Goal: Task Accomplishment & Management: Manage account settings

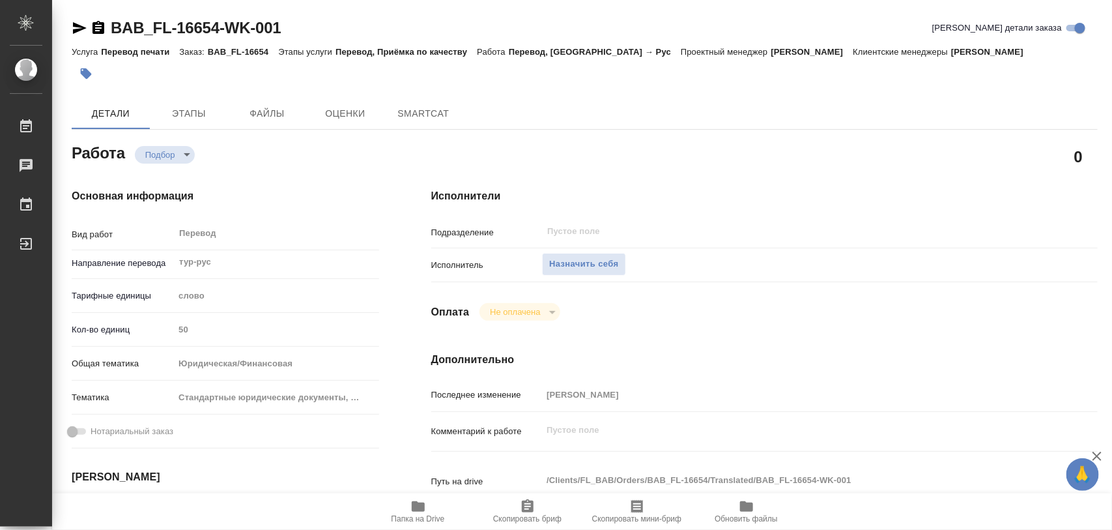
type textarea "x"
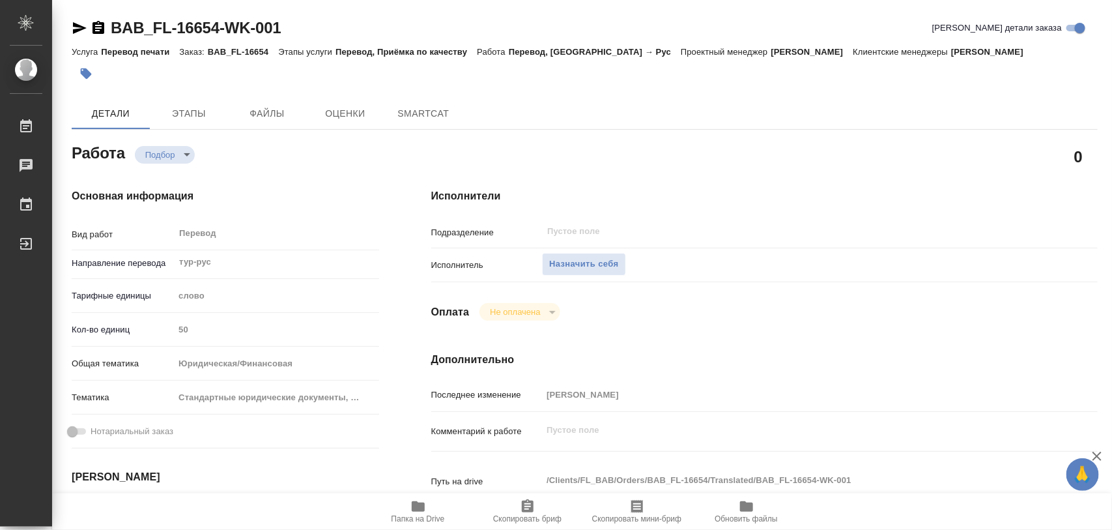
type textarea "x"
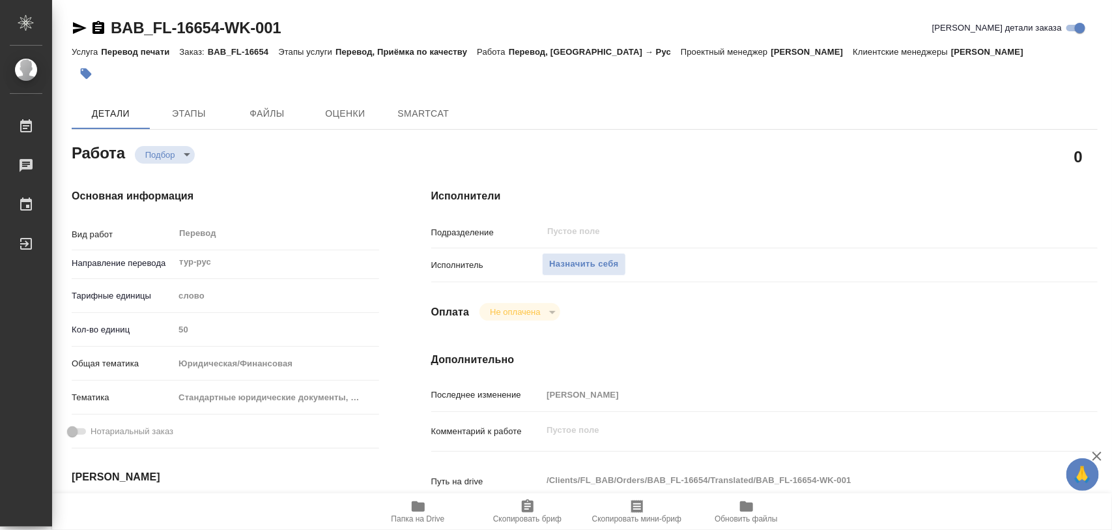
type textarea "x"
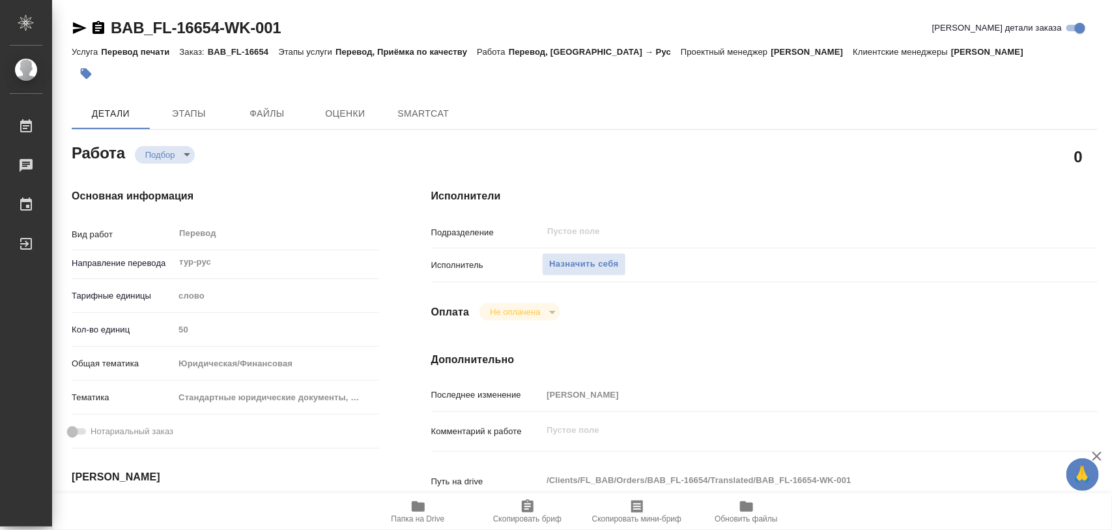
type textarea "x"
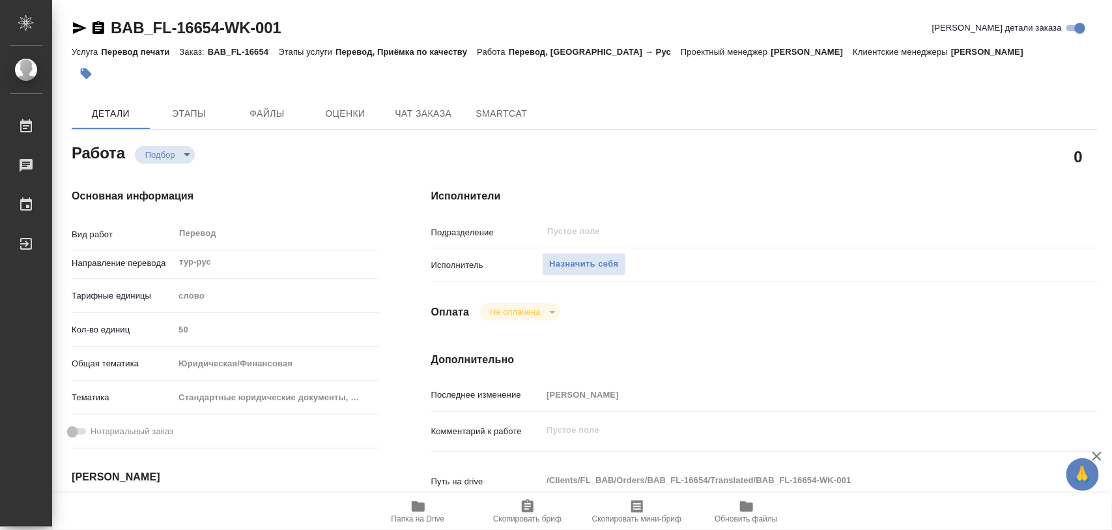
type textarea "x"
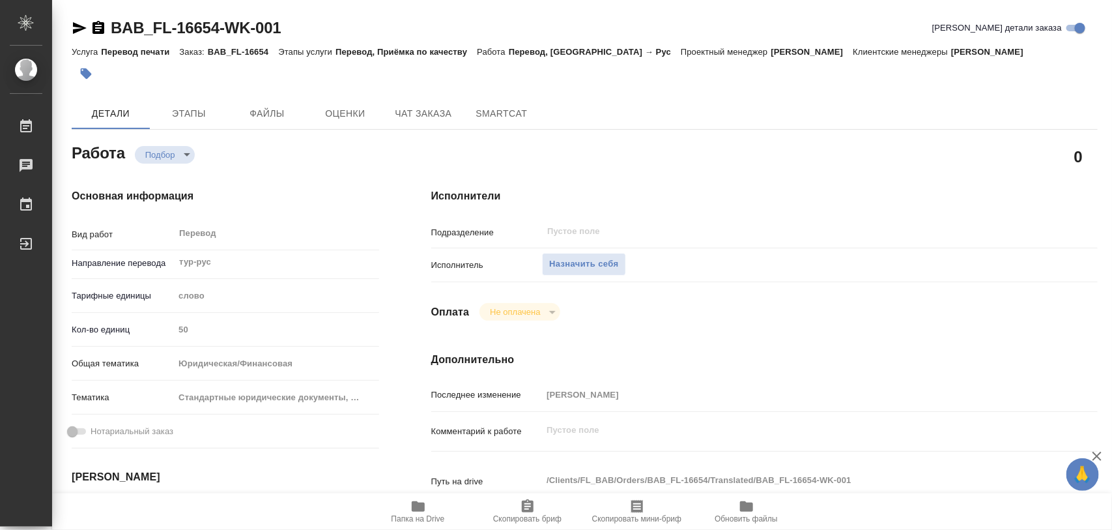
type textarea "x"
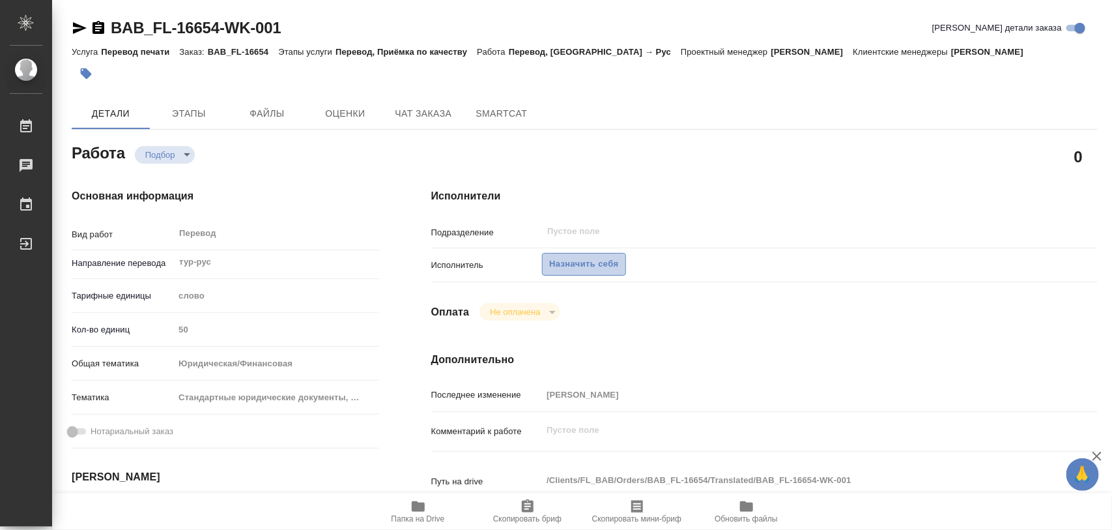
click at [573, 267] on span "Назначить себя" at bounding box center [583, 264] width 69 height 15
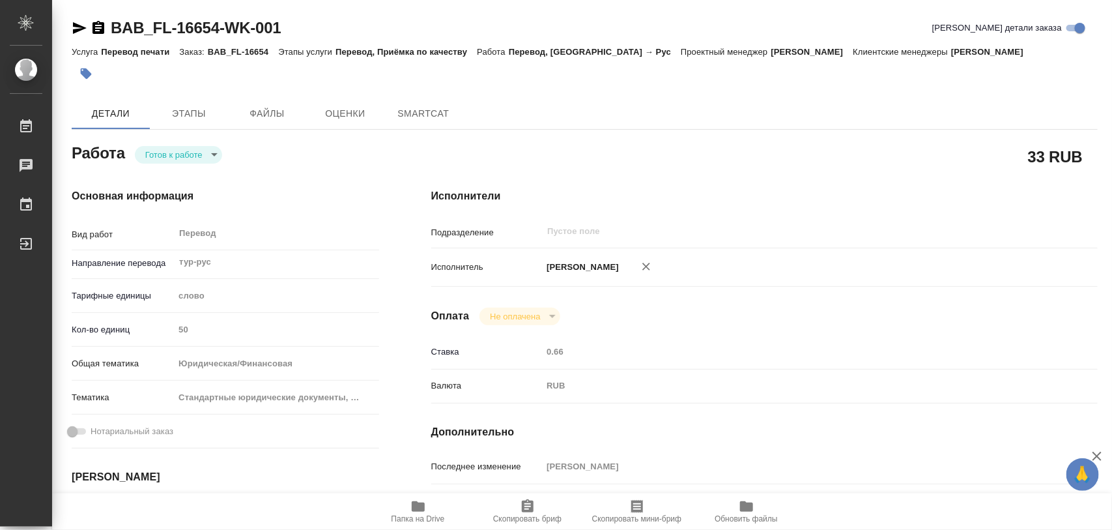
type textarea "x"
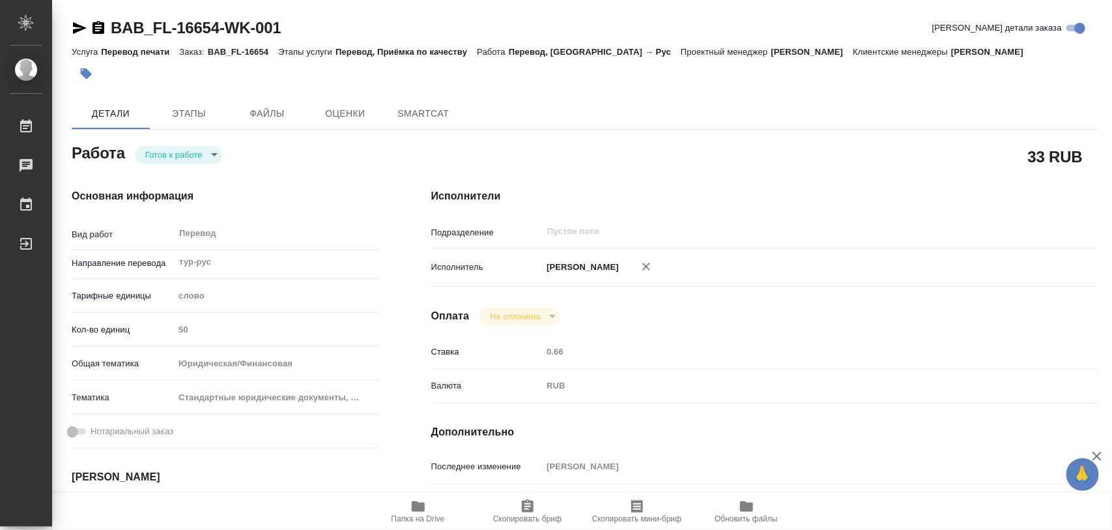
type textarea "x"
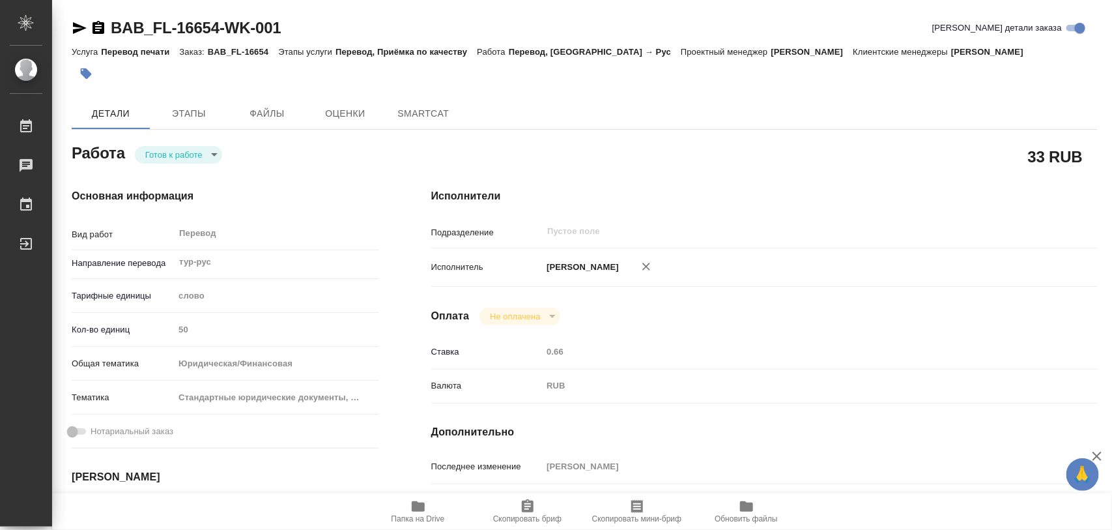
type textarea "x"
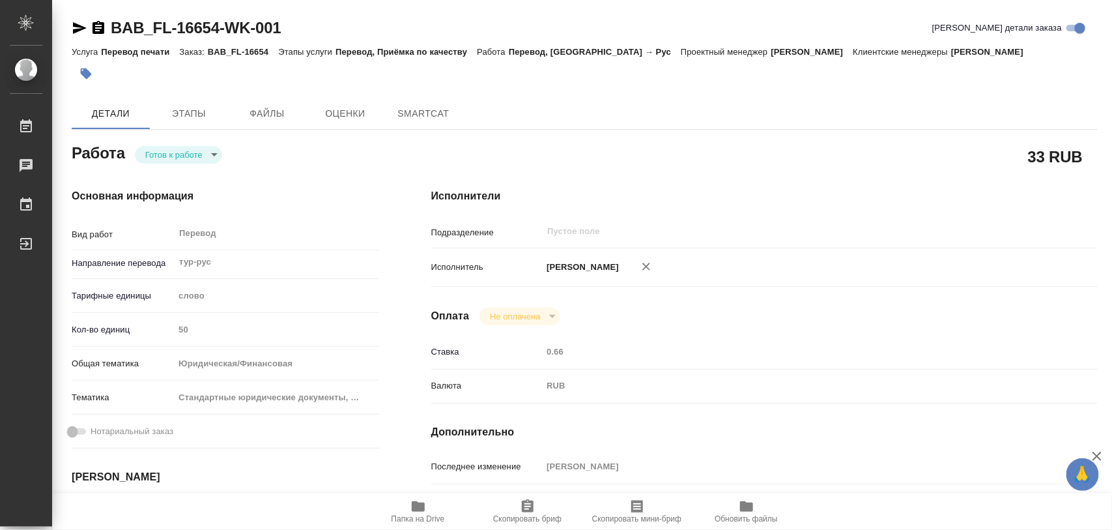
type textarea "x"
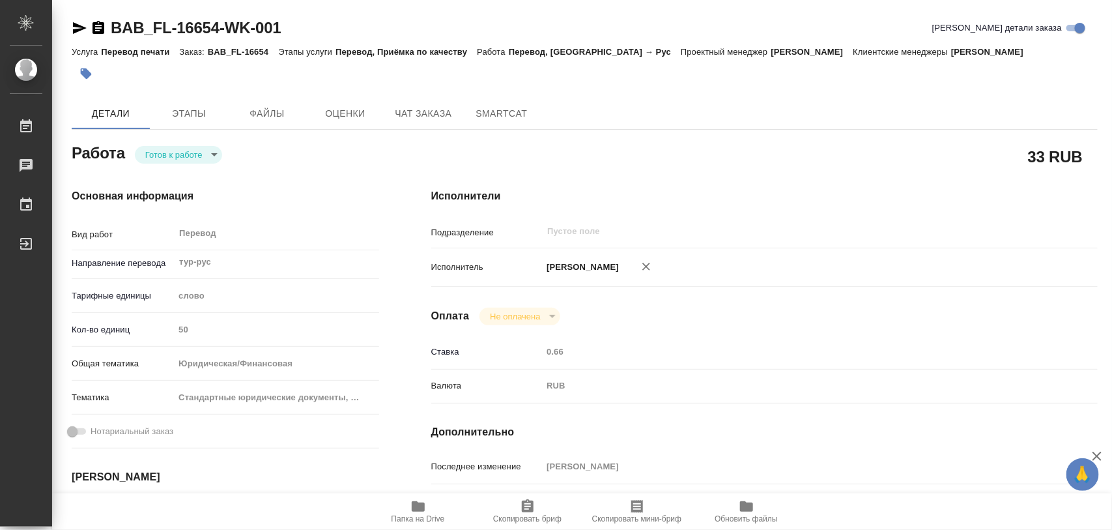
click at [210, 151] on body "🙏 .cls-1 fill:#fff; AWATERA Iglakov Maksim Работы Чаты График Выйти BAB_FL-1665…" at bounding box center [556, 265] width 1112 height 530
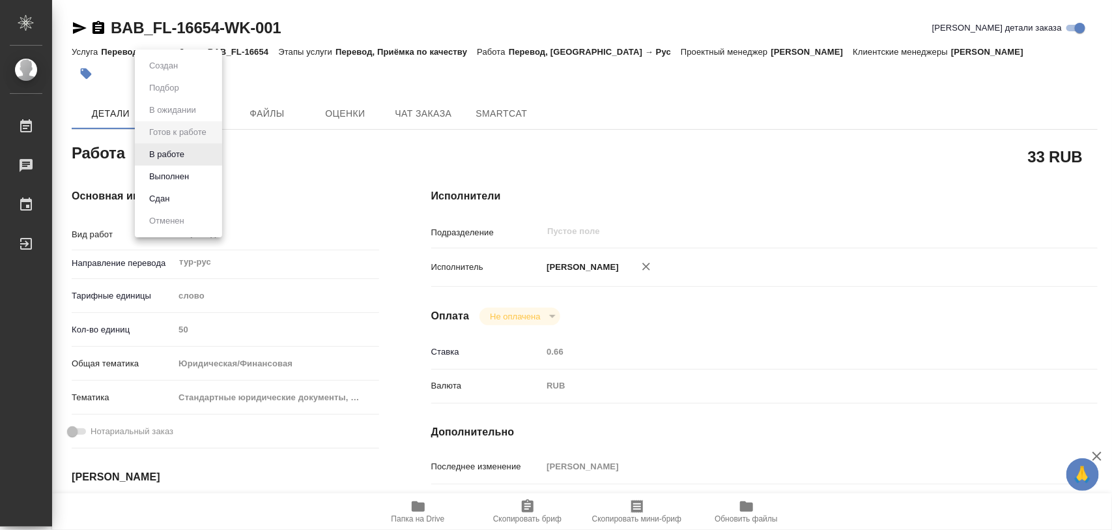
type textarea "x"
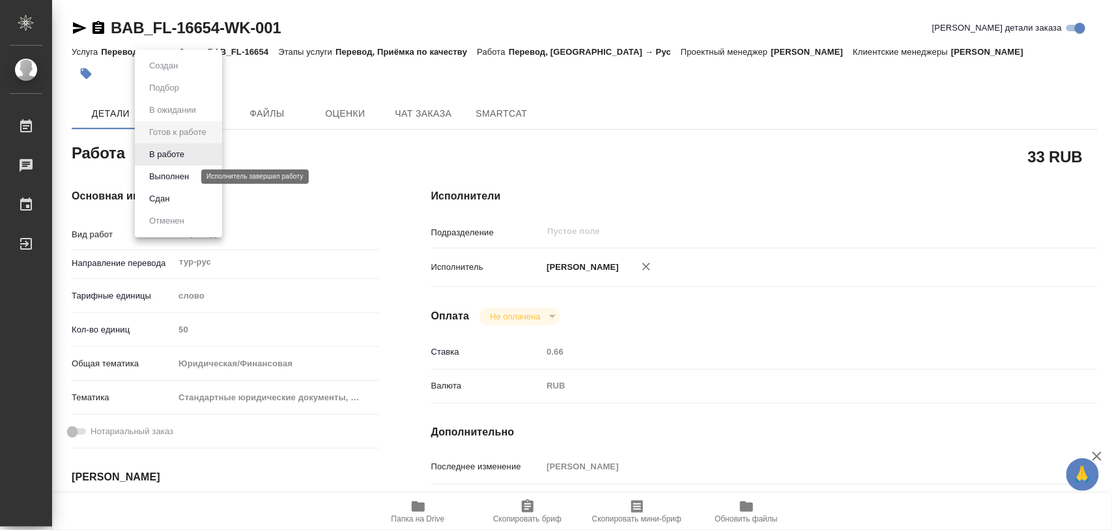
type textarea "x"
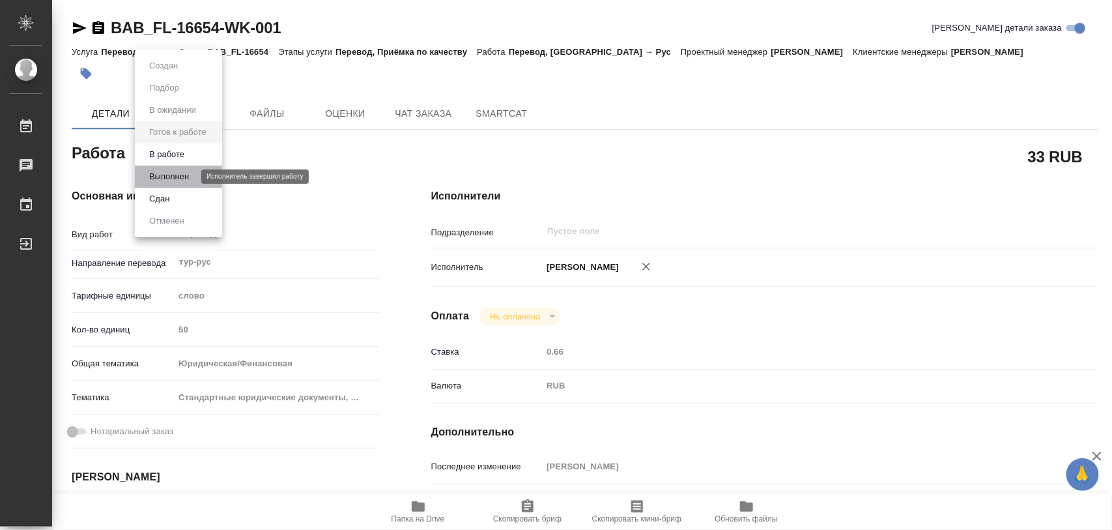
click at [184, 177] on button "Выполнен" at bounding box center [169, 176] width 48 height 14
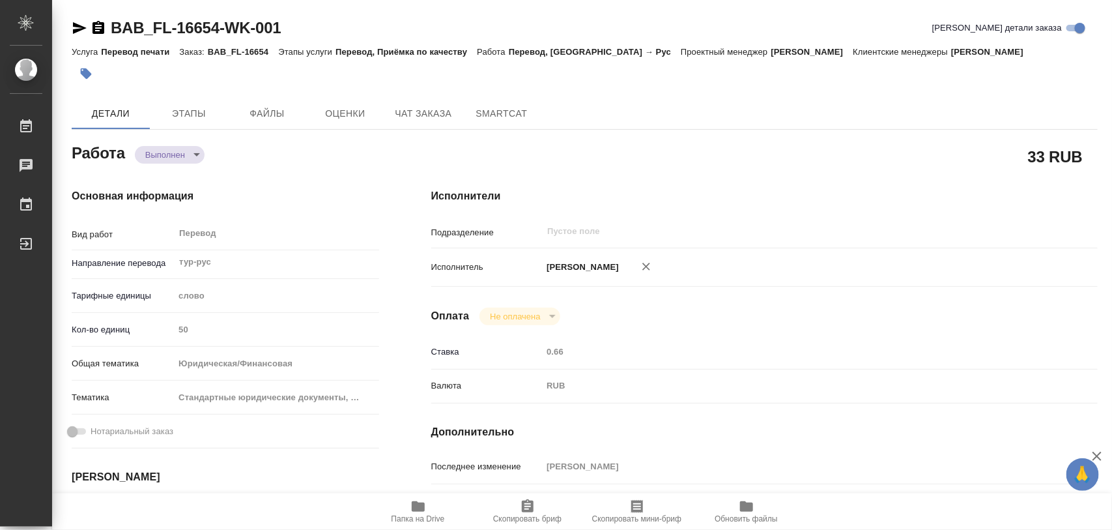
type textarea "x"
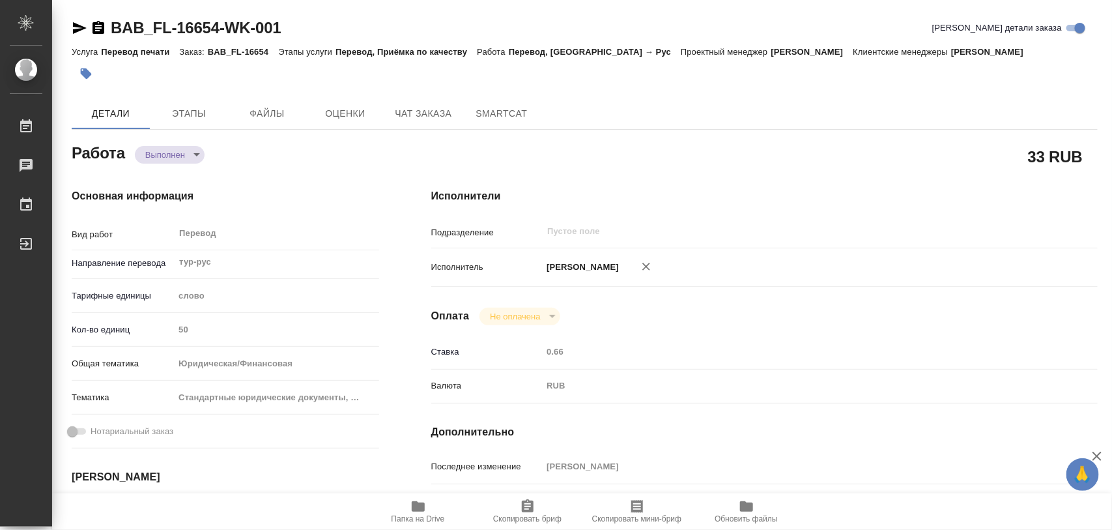
type textarea "x"
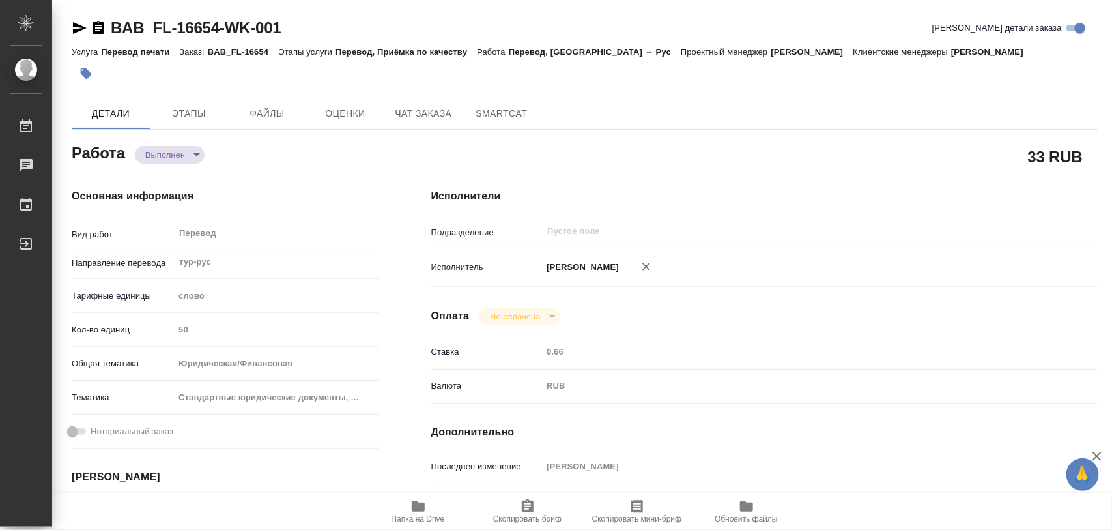
type textarea "x"
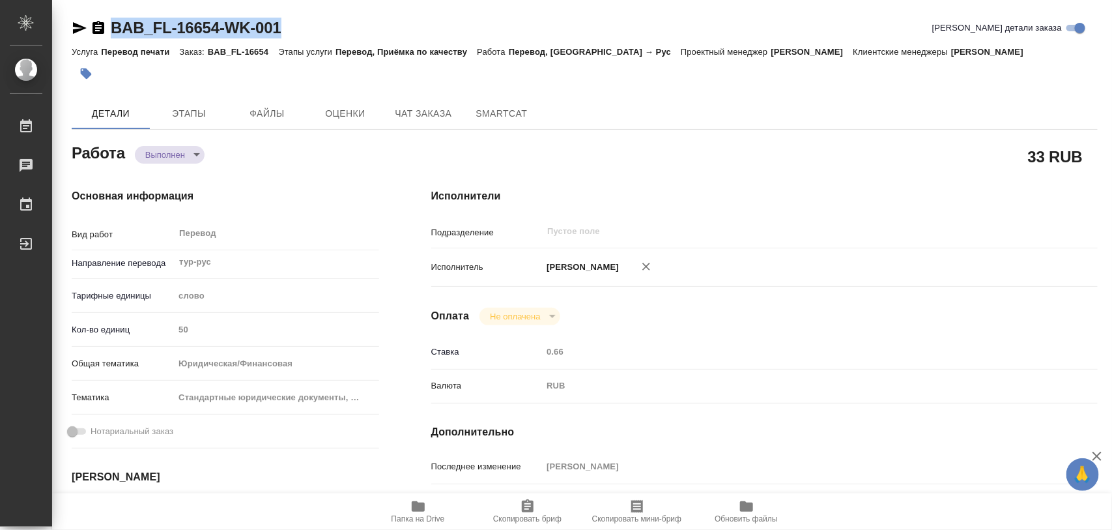
drag, startPoint x: 297, startPoint y: 23, endPoint x: 191, endPoint y: 5, distance: 107.6
click at [111, 23] on div "BAB_FL-16654-WK-001 Кратко детали заказа" at bounding box center [585, 28] width 1026 height 21
copy link "BAB_FL-16654-WK-001"
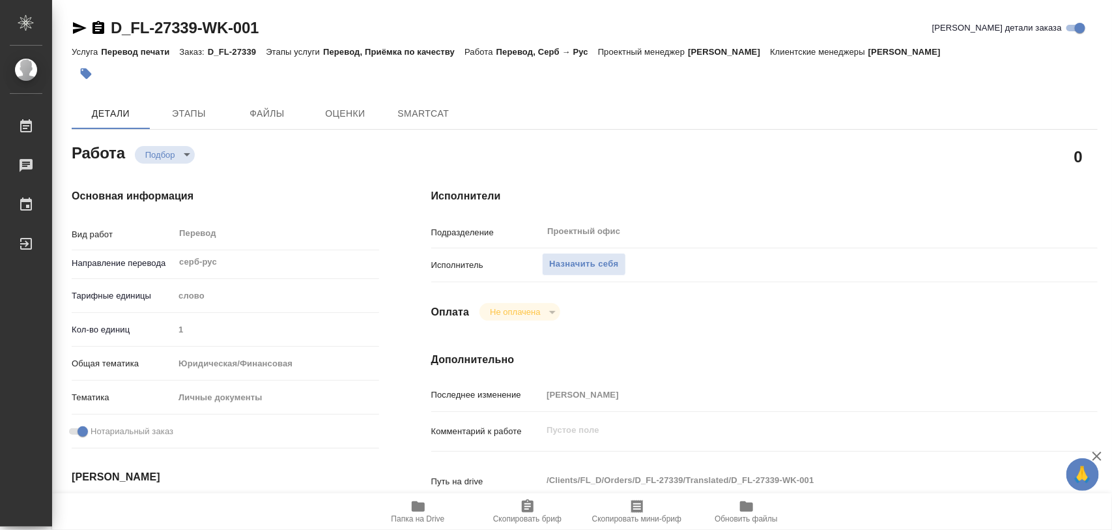
type textarea "x"
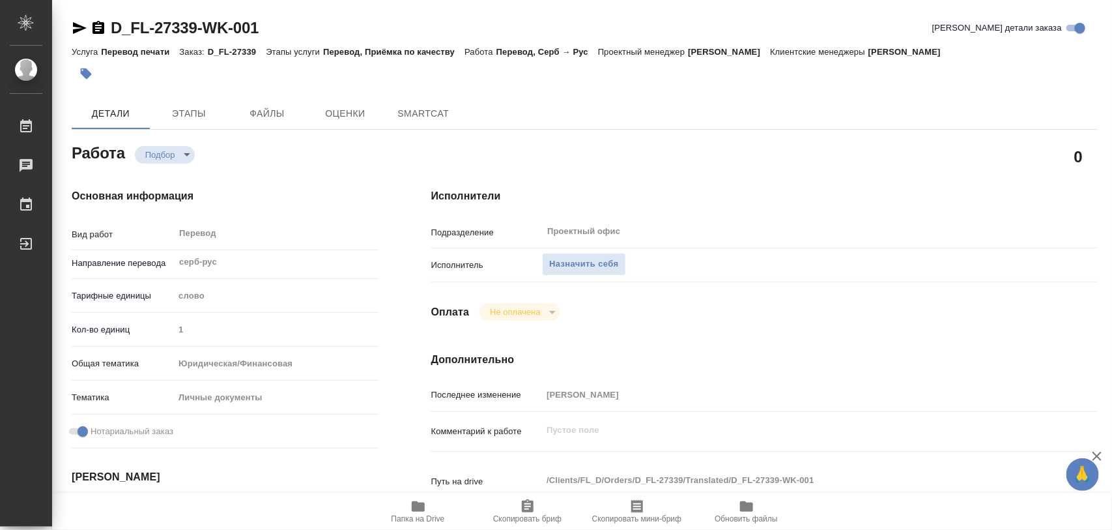
type textarea "x"
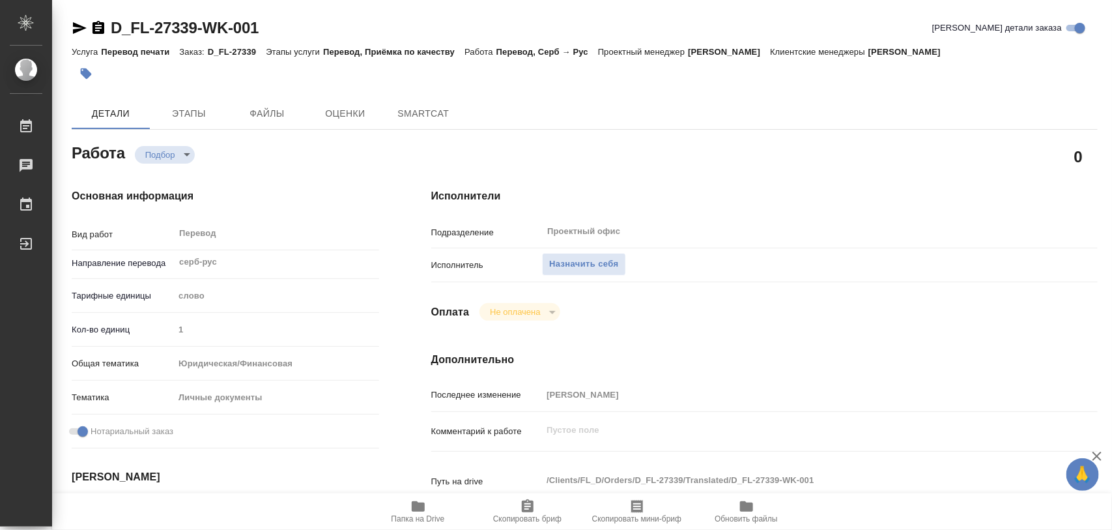
type textarea "x"
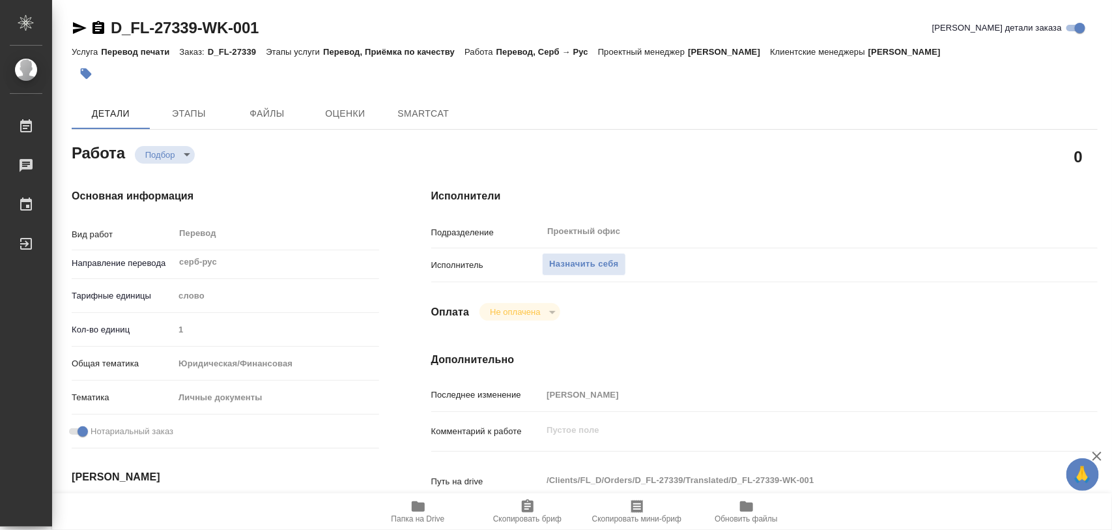
type textarea "x"
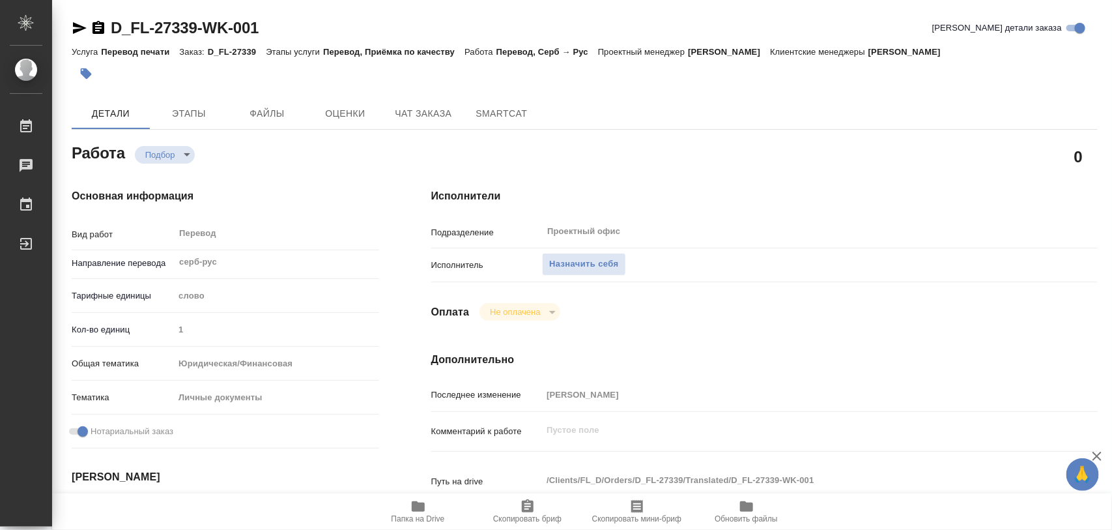
type textarea "x"
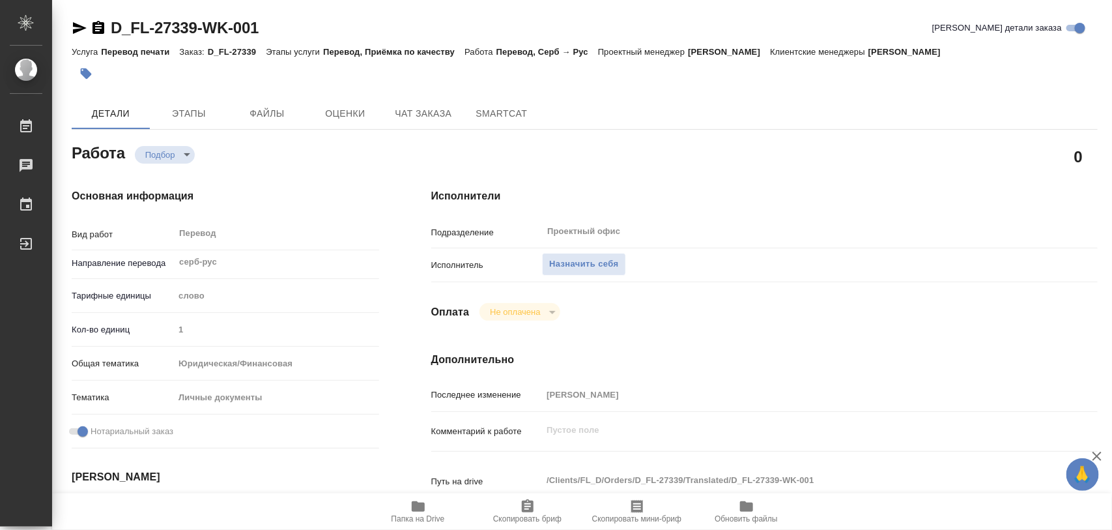
type textarea "x"
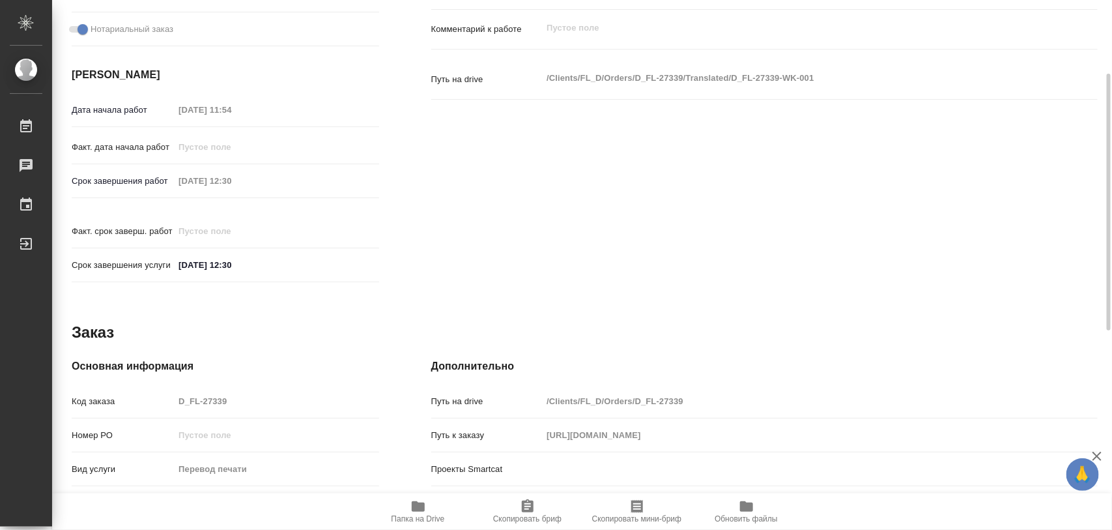
scroll to position [321, 0]
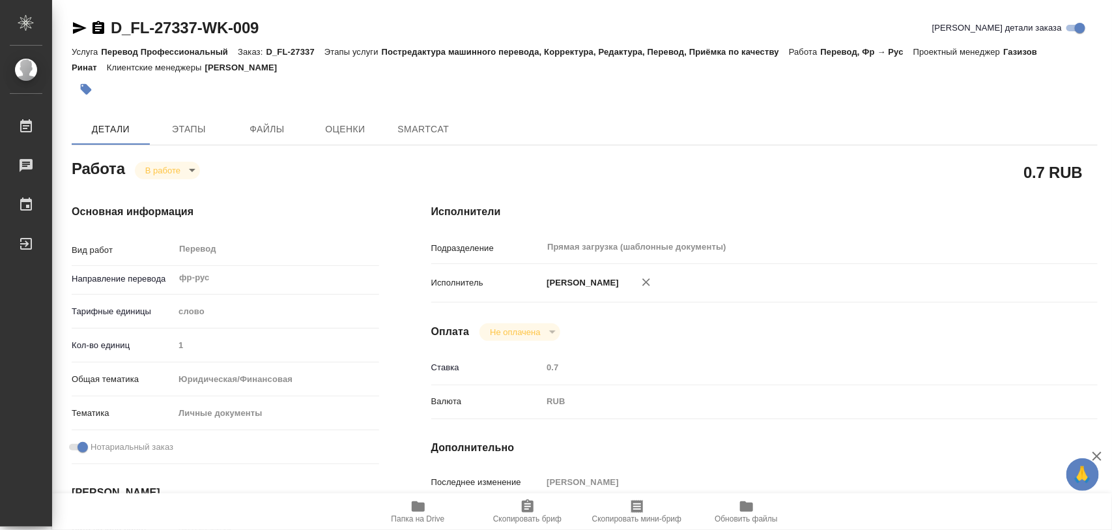
type textarea "x"
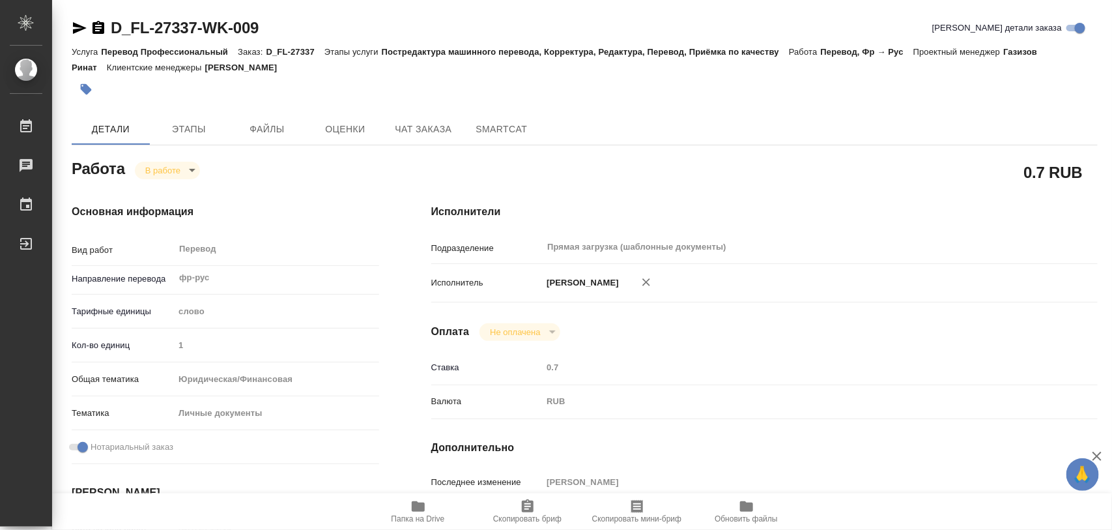
type textarea "x"
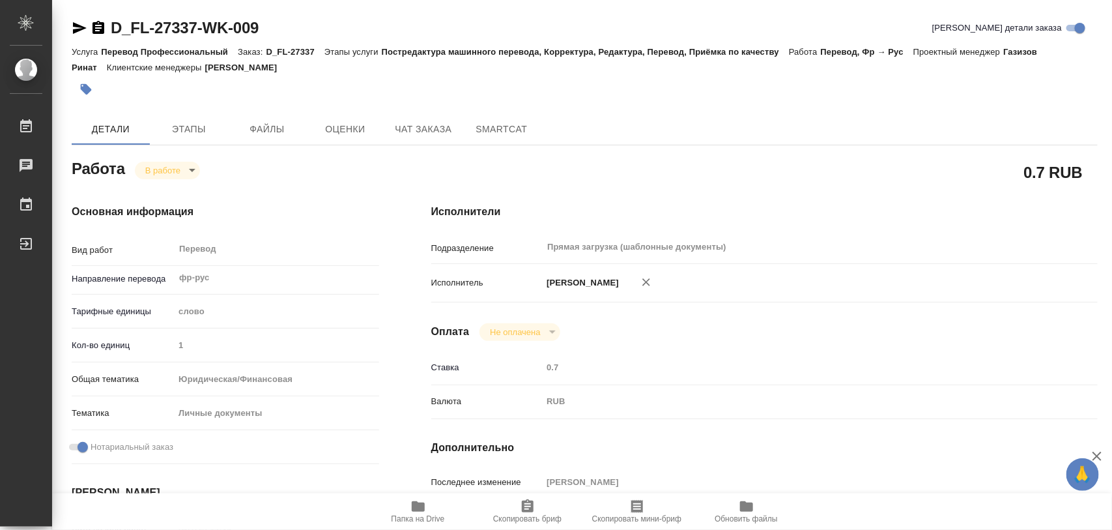
type textarea "x"
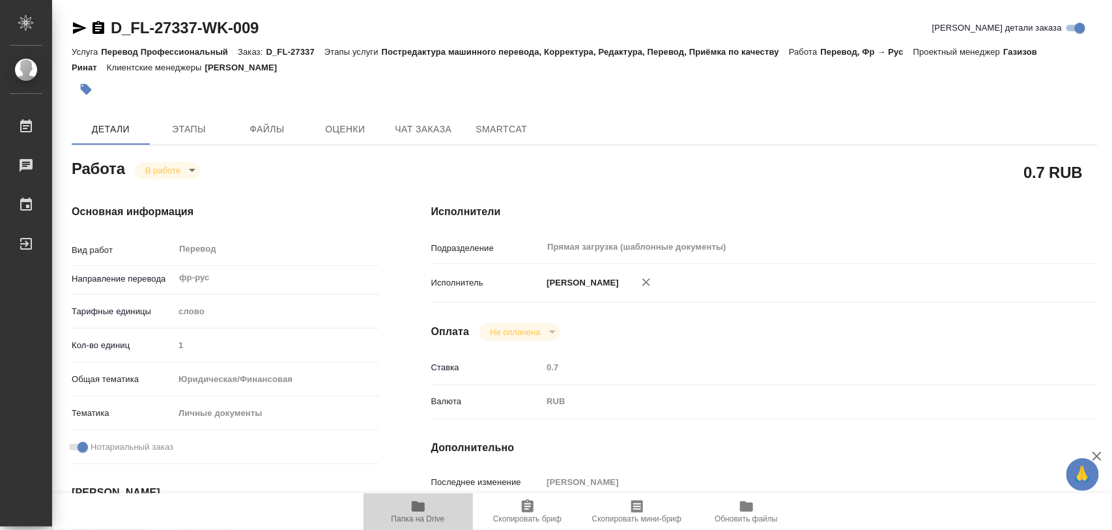
click at [423, 510] on icon "button" at bounding box center [418, 506] width 13 height 10
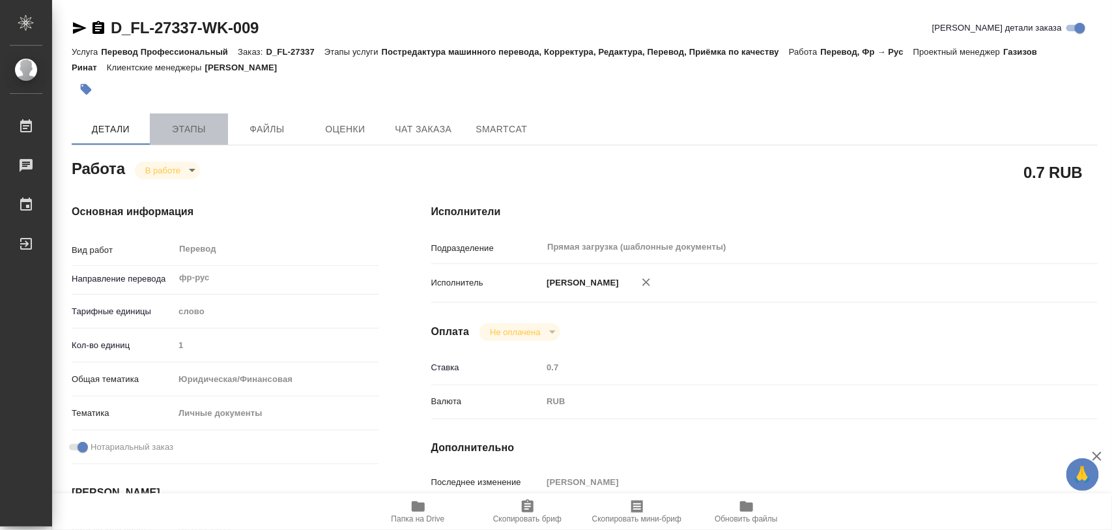
click at [200, 128] on span "Этапы" at bounding box center [189, 129] width 63 height 16
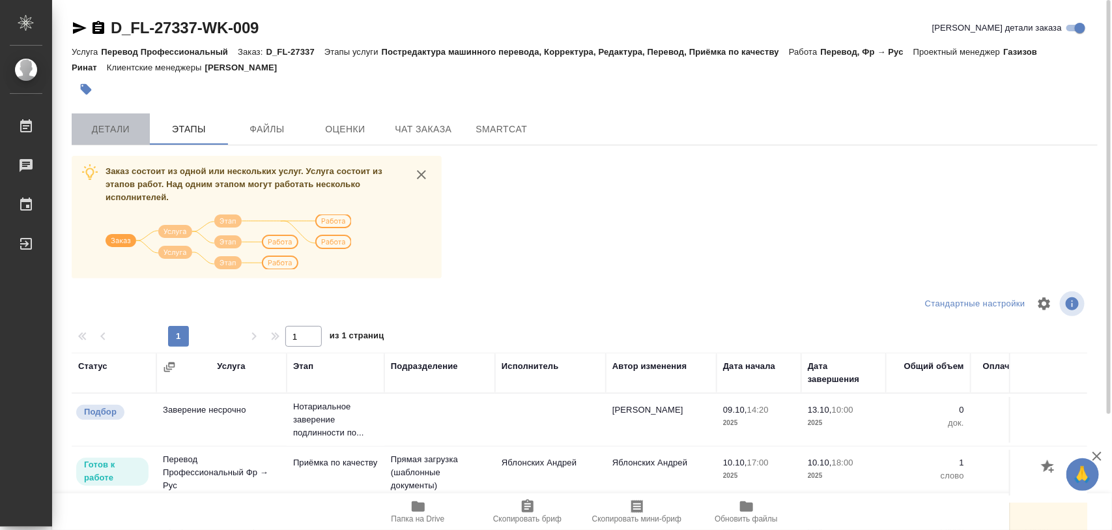
click at [121, 129] on span "Детали" at bounding box center [110, 129] width 63 height 16
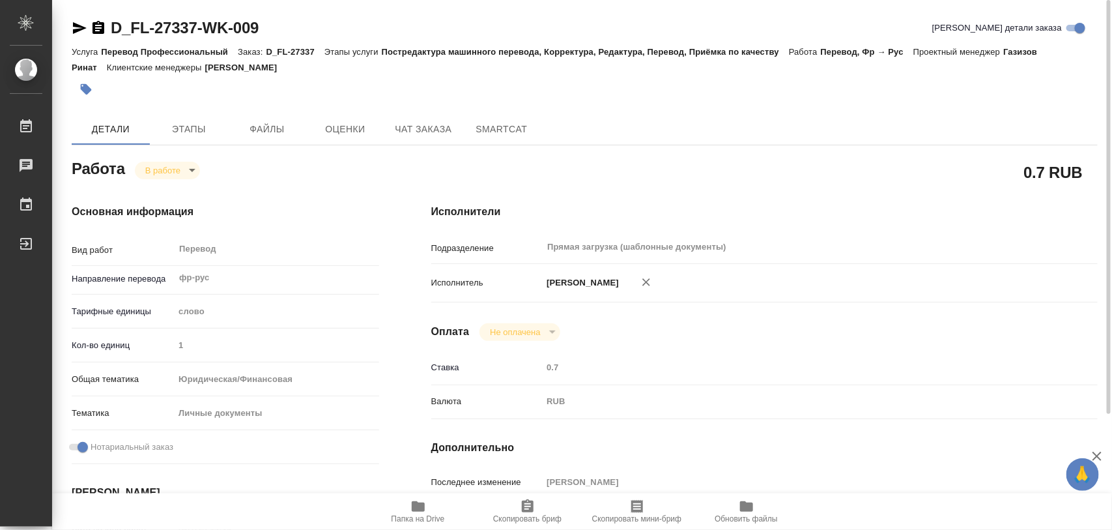
type textarea "x"
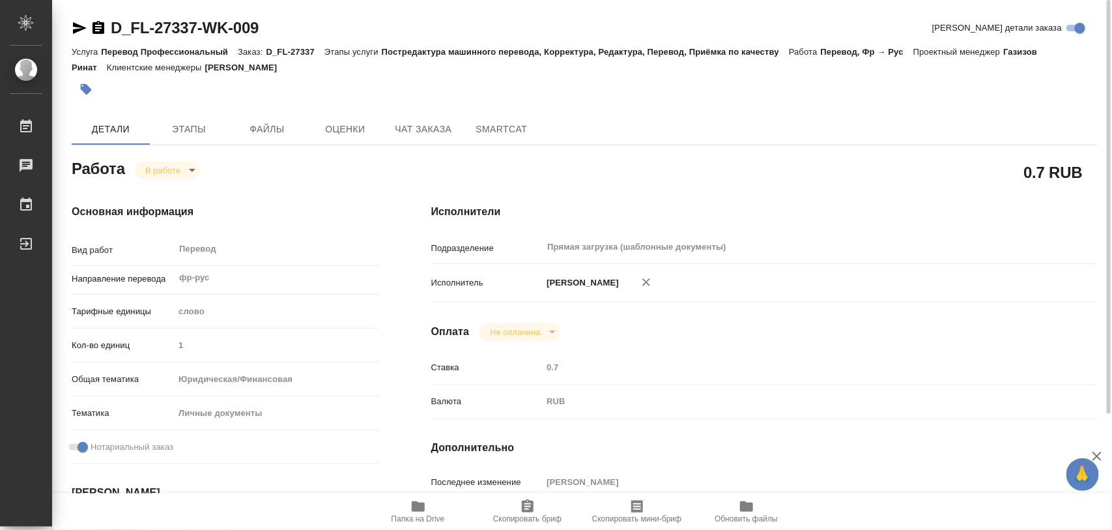
type textarea "x"
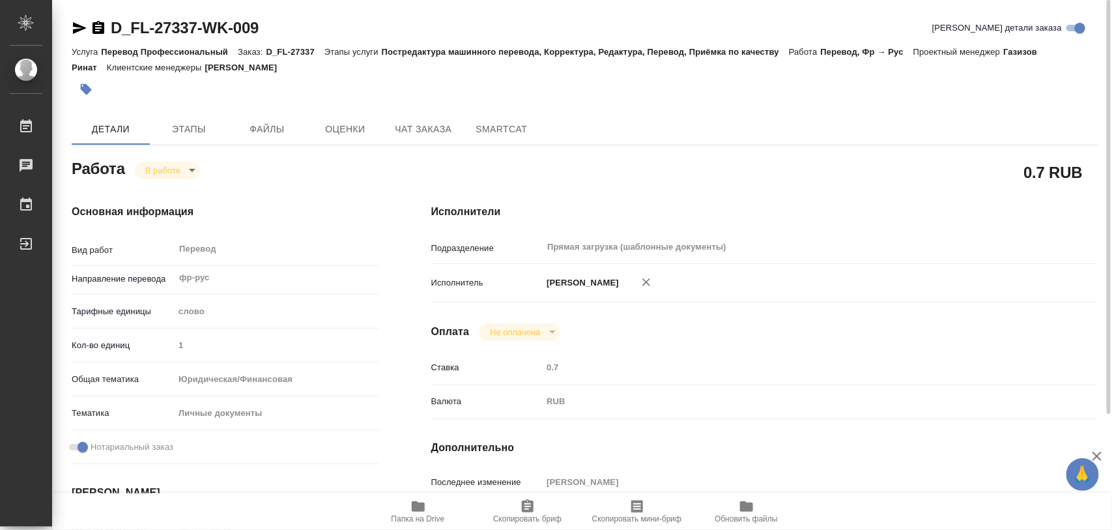
type textarea "x"
